Goal: Information Seeking & Learning: Learn about a topic

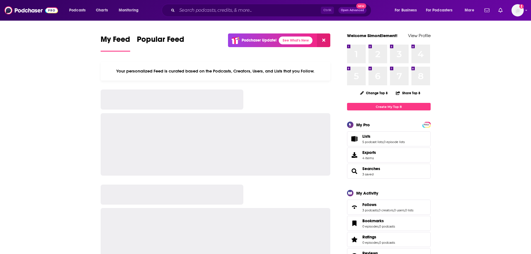
click at [192, 10] on input "Search podcasts, credits, & more..." at bounding box center [249, 10] width 144 height 9
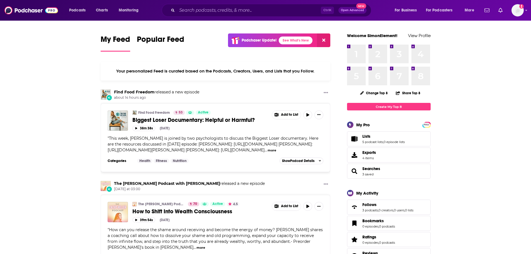
click at [190, 8] on input "Search podcasts, credits, & more..." at bounding box center [249, 10] width 144 height 9
click at [182, 13] on input "Search podcasts, credits, & more..." at bounding box center [249, 10] width 144 height 9
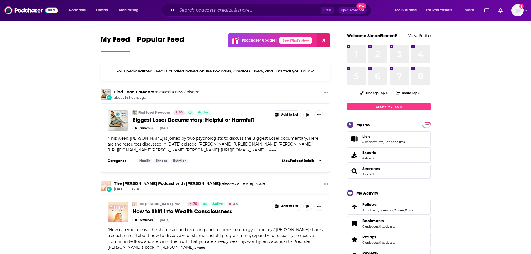
click at [182, 13] on input "Search podcasts, credits, & more..." at bounding box center [249, 10] width 144 height 9
click at [196, 13] on input "Search podcasts, credits, & more..." at bounding box center [249, 10] width 144 height 9
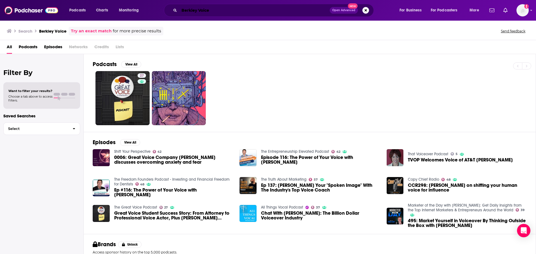
click at [218, 9] on input "Berkley Voice" at bounding box center [254, 10] width 150 height 9
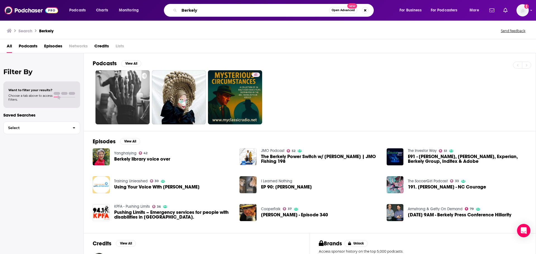
click at [265, 10] on input "Berkely" at bounding box center [254, 10] width 150 height 9
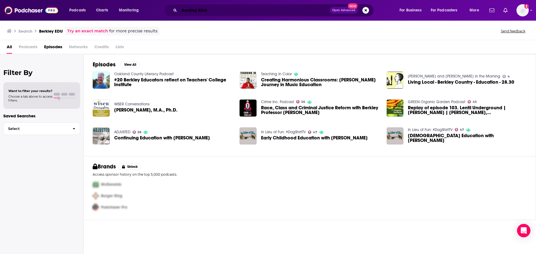
click at [265, 10] on input "Berkley EDU" at bounding box center [254, 10] width 150 height 9
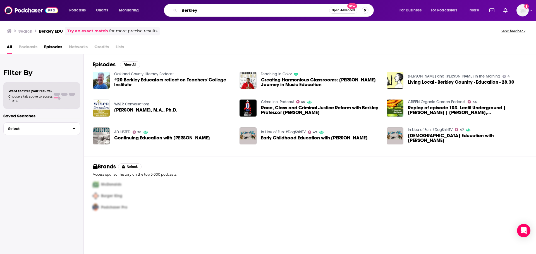
click at [191, 10] on input "Berkley" at bounding box center [254, 10] width 150 height 9
type input "Berkeley"
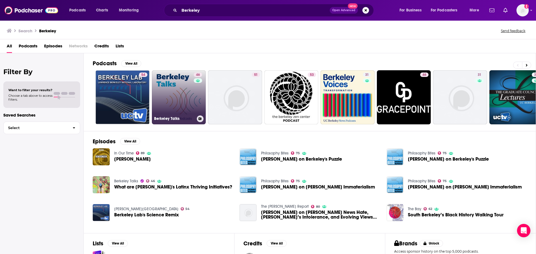
click at [184, 83] on link "46 Berkeley Talks" at bounding box center [179, 97] width 54 height 54
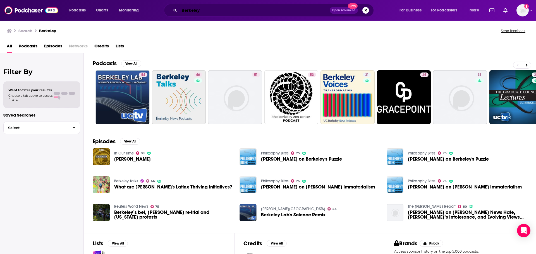
click at [218, 8] on input "Berkeley" at bounding box center [254, 10] width 150 height 9
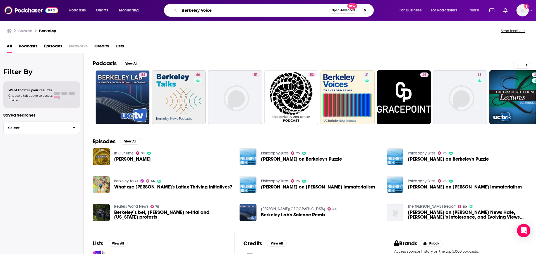
type input "Berkeley Voice"
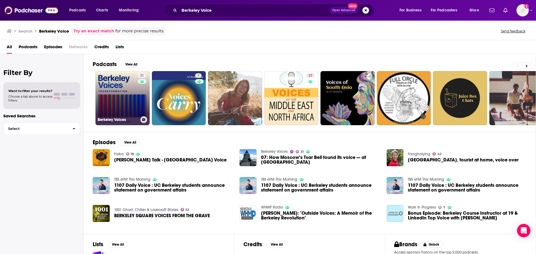
click at [126, 104] on link "31 Berkeley Voices" at bounding box center [122, 98] width 54 height 54
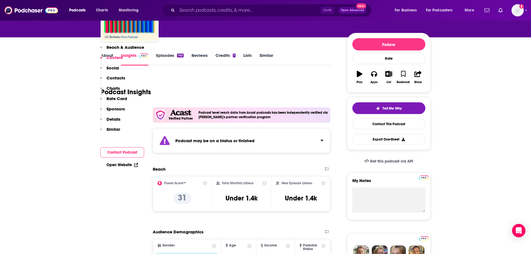
scroll to position [53, 0]
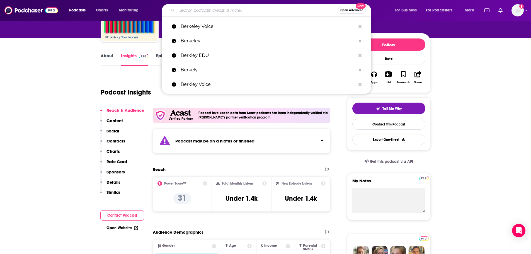
click at [227, 14] on input "Search podcasts, credits, & more..." at bounding box center [257, 10] width 161 height 9
click at [202, 39] on p "Berkeley" at bounding box center [268, 41] width 175 height 15
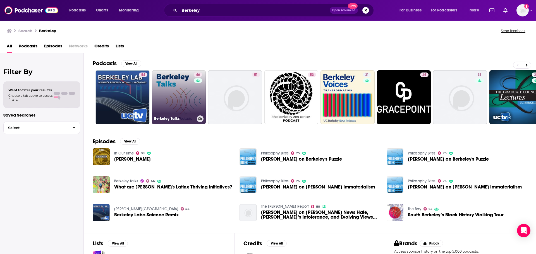
click at [182, 95] on link "46 Berkeley Talks" at bounding box center [179, 97] width 54 height 54
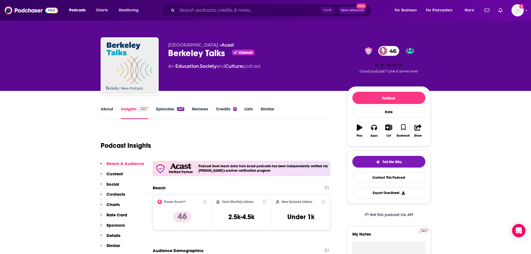
click at [173, 112] on link "Episodes 247" at bounding box center [170, 112] width 28 height 13
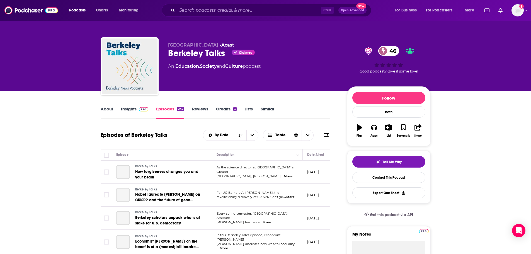
click at [129, 112] on link "Insights" at bounding box center [135, 112] width 28 height 13
